Goal: Transaction & Acquisition: Purchase product/service

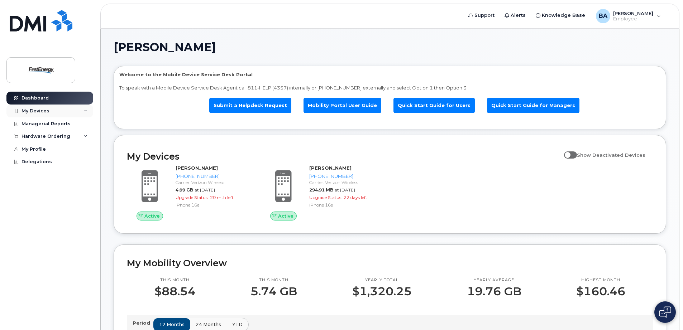
click at [46, 110] on div "My Devices" at bounding box center [35, 111] width 28 height 6
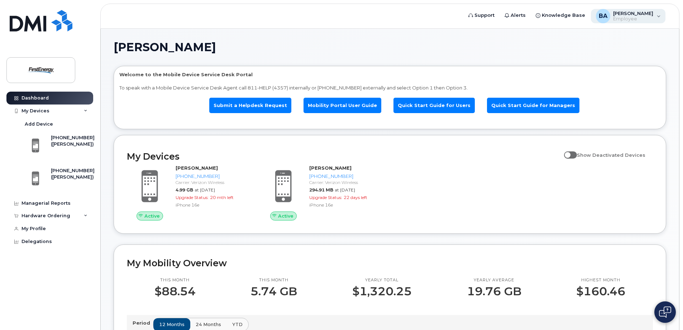
click at [655, 16] on div "BA Bennett, Anthony M Employee" at bounding box center [628, 16] width 75 height 14
click at [518, 42] on h1 "[PERSON_NAME]" at bounding box center [388, 47] width 549 height 11
click at [60, 110] on div "My Devices" at bounding box center [49, 111] width 87 height 13
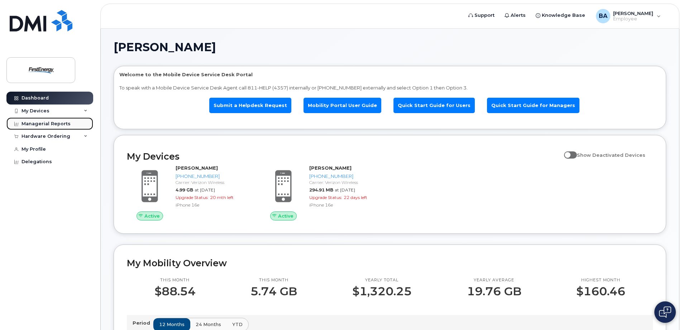
click at [41, 123] on div "Managerial Reports" at bounding box center [45, 124] width 49 height 6
click at [52, 137] on div "Hardware Ordering" at bounding box center [45, 137] width 49 height 6
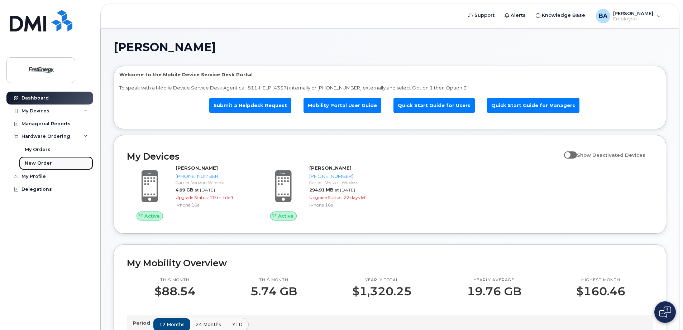
click at [40, 163] on div "New Order" at bounding box center [38, 163] width 27 height 6
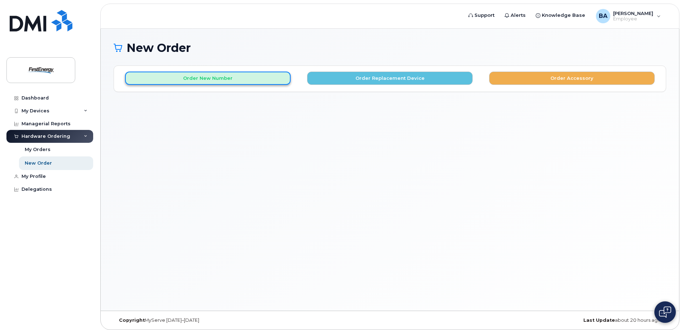
click at [231, 78] on button "Order New Number" at bounding box center [208, 78] width 166 height 13
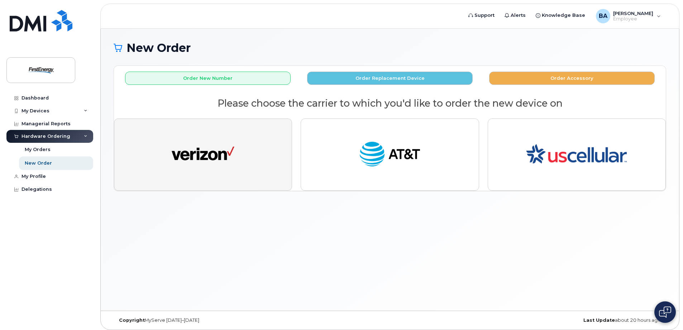
click at [221, 149] on img "button" at bounding box center [203, 155] width 63 height 32
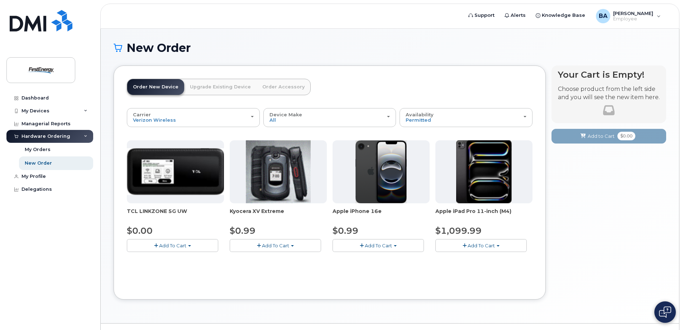
click at [373, 246] on span "Add To Cart" at bounding box center [378, 246] width 27 height 6
click at [376, 259] on link "$0.99 - 2 Year Activation" at bounding box center [370, 259] width 72 height 9
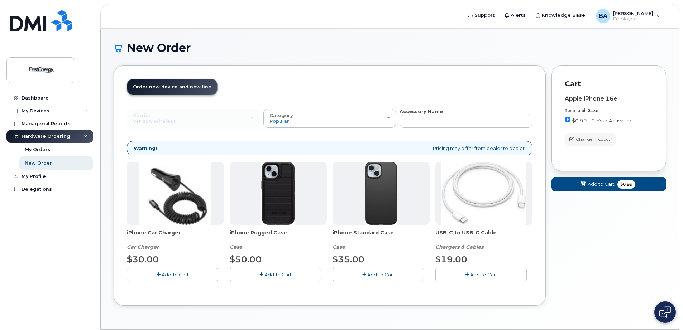
click at [366, 275] on button "Add To Cart" at bounding box center [377, 274] width 91 height 13
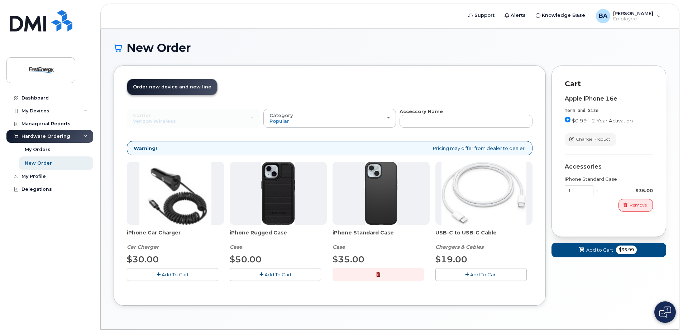
click at [157, 275] on icon "button" at bounding box center [159, 275] width 4 height 5
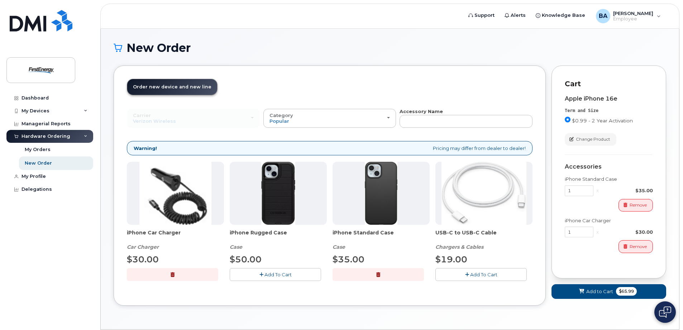
click at [467, 274] on icon "button" at bounding box center [467, 275] width 4 height 5
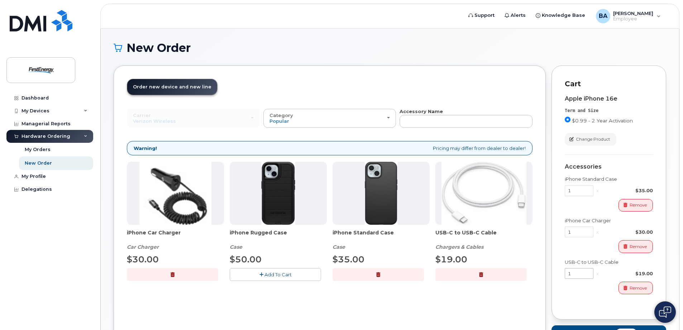
scroll to position [58, 0]
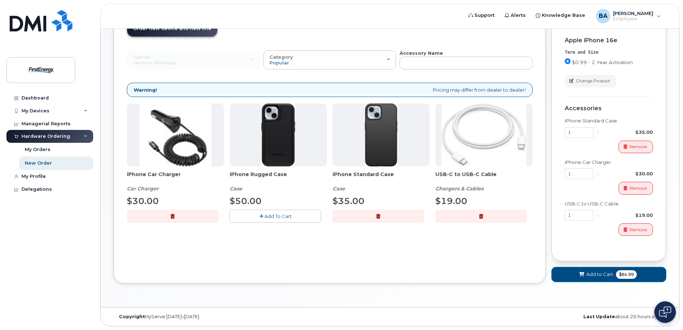
click at [598, 272] on span "Add to Cart" at bounding box center [599, 274] width 27 height 7
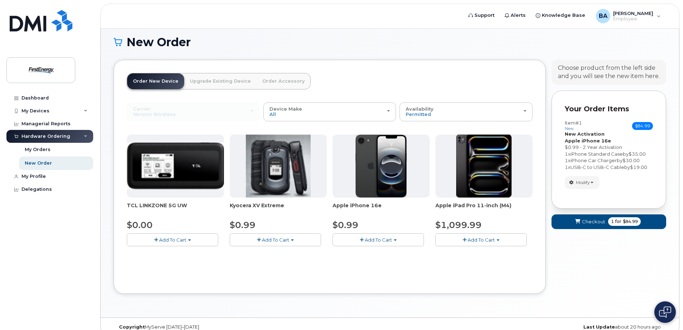
scroll to position [0, 0]
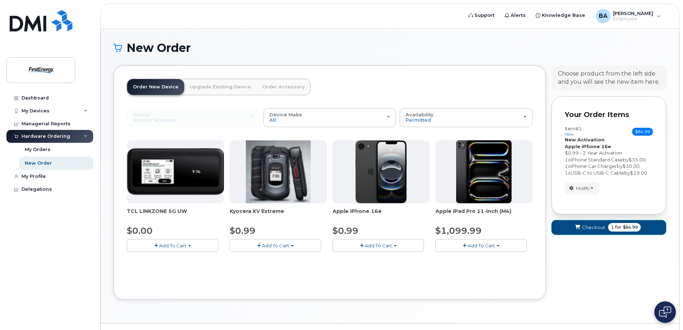
click at [587, 226] on span "Checkout" at bounding box center [593, 227] width 23 height 7
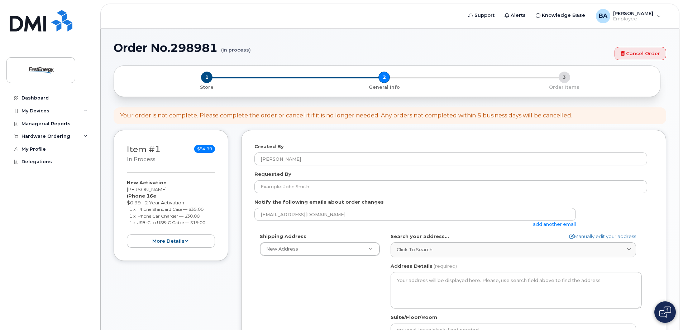
select select
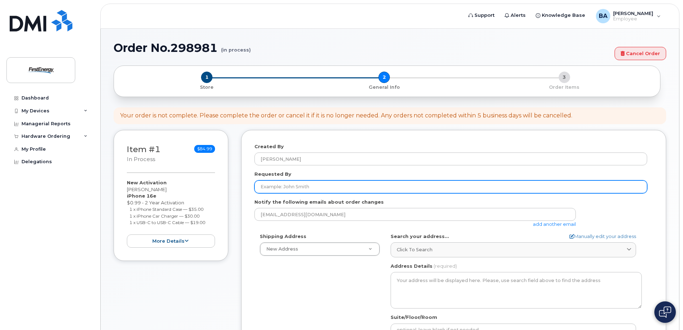
click at [305, 191] on input "Requested By" at bounding box center [450, 187] width 393 height 13
type input "G"
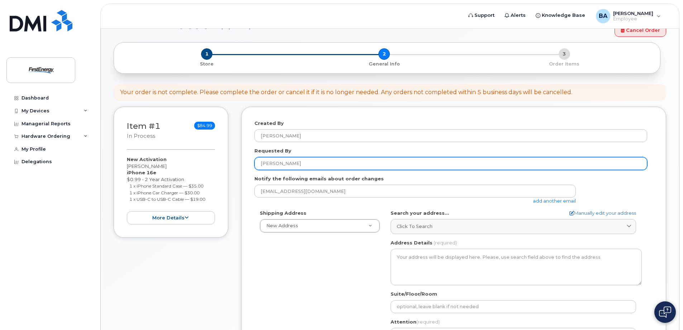
scroll to position [36, 0]
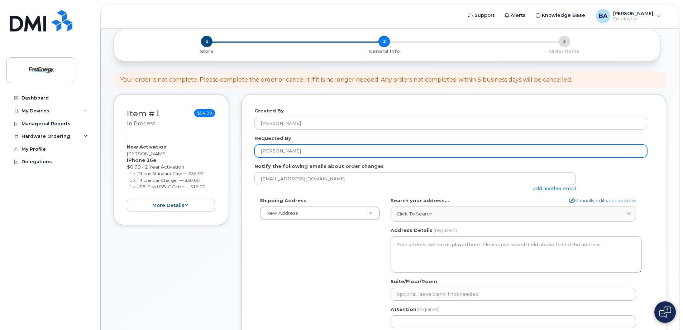
type input "[PERSON_NAME]"
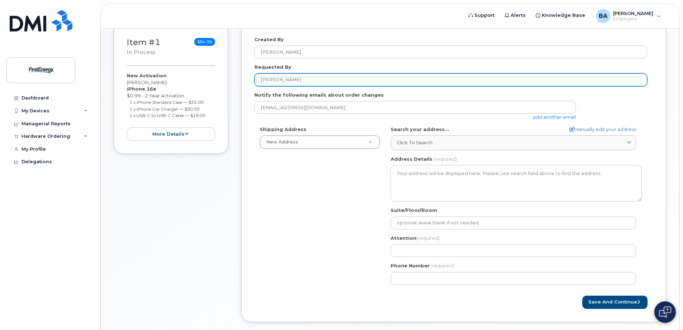
scroll to position [107, 0]
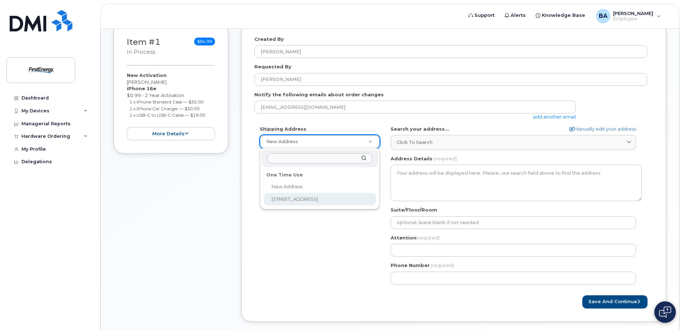
select select "1910 W Market St"
type textarea "1910 W Market St AKRON OH 44313-6938 UNITED STATES"
type input "Bldg 4"
type input "[PERSON_NAME]"
type input "3303976484"
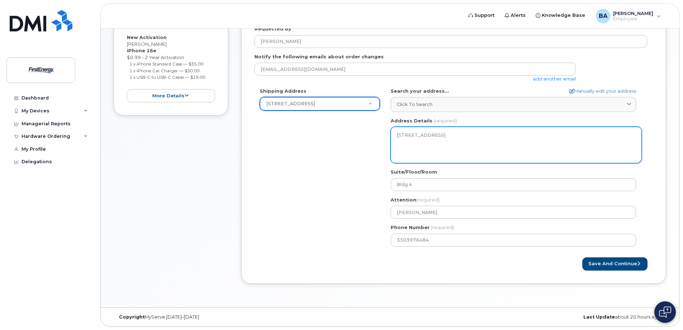
scroll to position [146, 0]
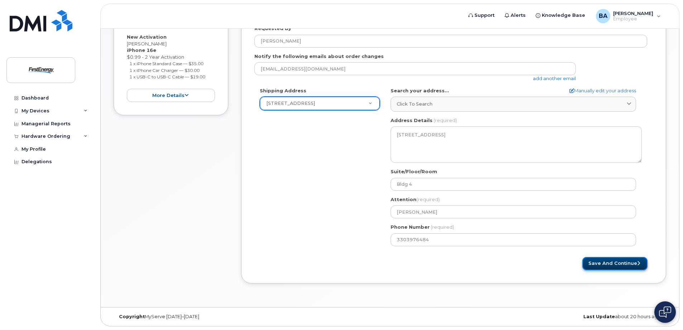
click at [622, 262] on button "Save and Continue" at bounding box center [614, 263] width 65 height 13
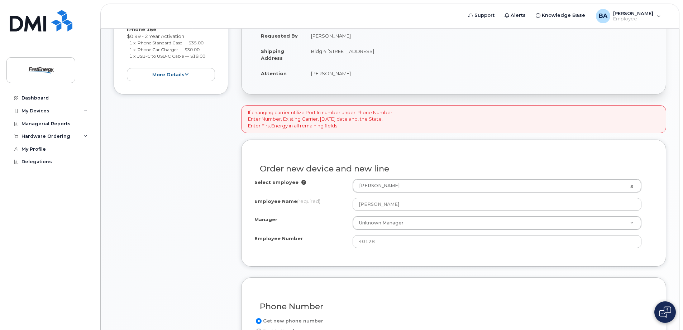
scroll to position [179, 0]
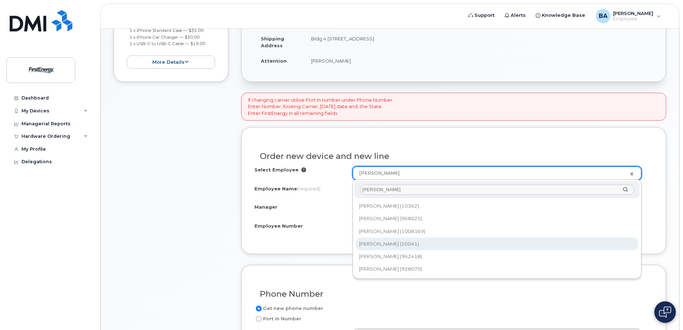
type input "[PERSON_NAME]"
type input "2072101"
type input "[PERSON_NAME]"
type input "50041"
select select "2075534"
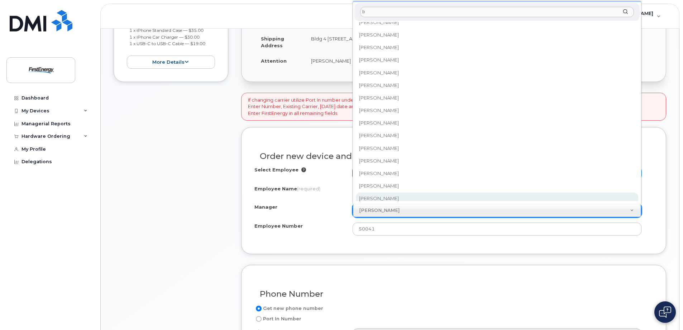
scroll to position [0, 0]
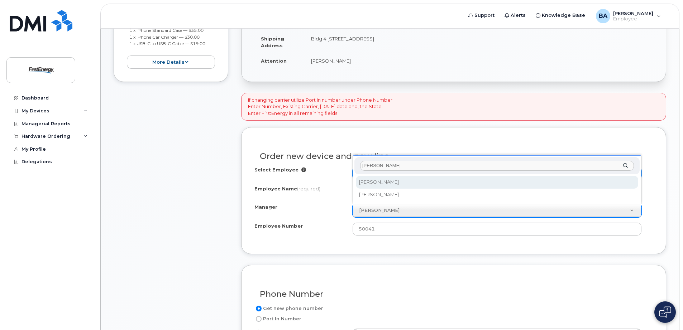
type input "bennett"
select select "2073084"
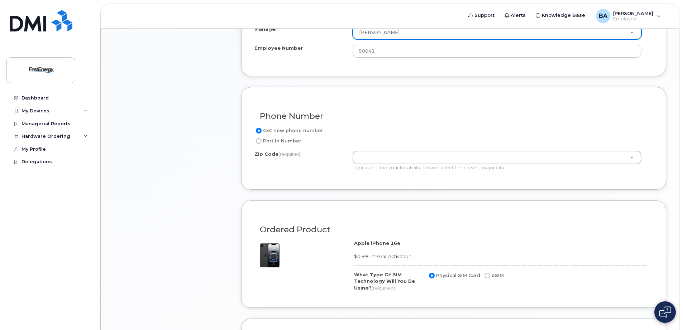
scroll to position [358, 0]
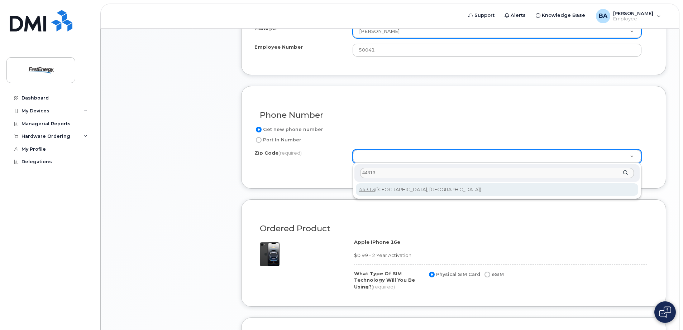
type input "44313"
type input "44313 (Akron, OH)"
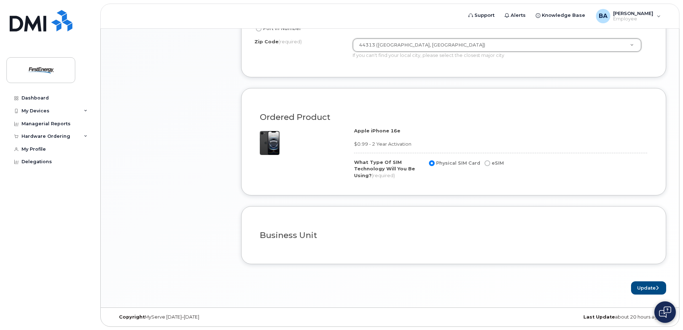
scroll to position [470, 0]
click at [643, 284] on button "Update" at bounding box center [648, 287] width 35 height 13
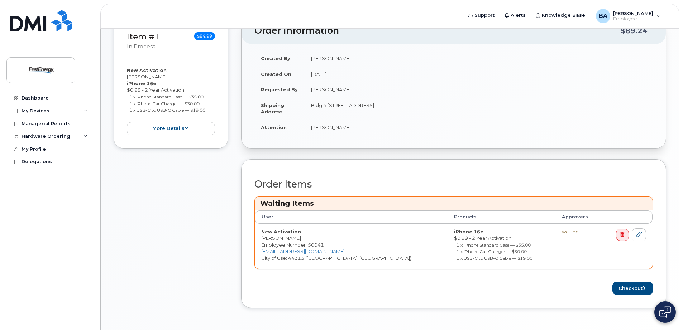
scroll to position [168, 0]
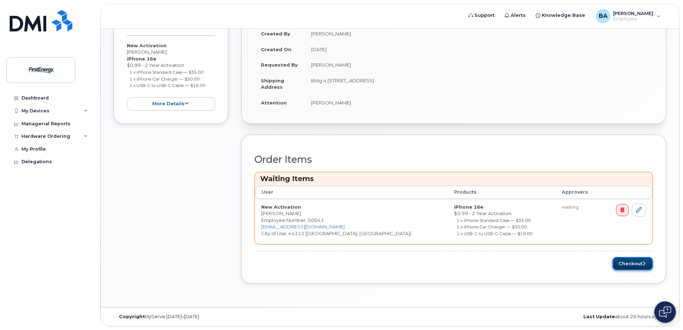
click at [633, 260] on button "Checkout" at bounding box center [632, 263] width 40 height 13
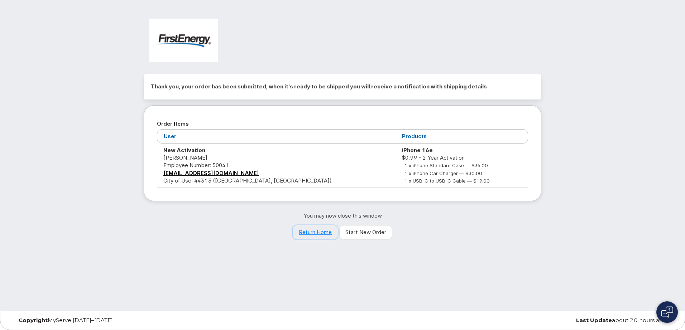
click at [310, 232] on link "Return Home" at bounding box center [315, 232] width 45 height 14
